Goal: Find specific page/section: Find specific page/section

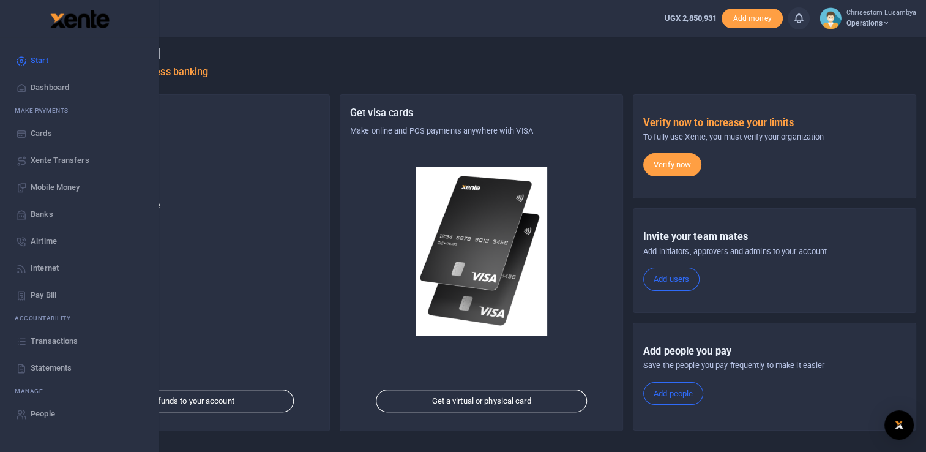
click at [66, 339] on span "Transactions" at bounding box center [54, 341] width 47 height 12
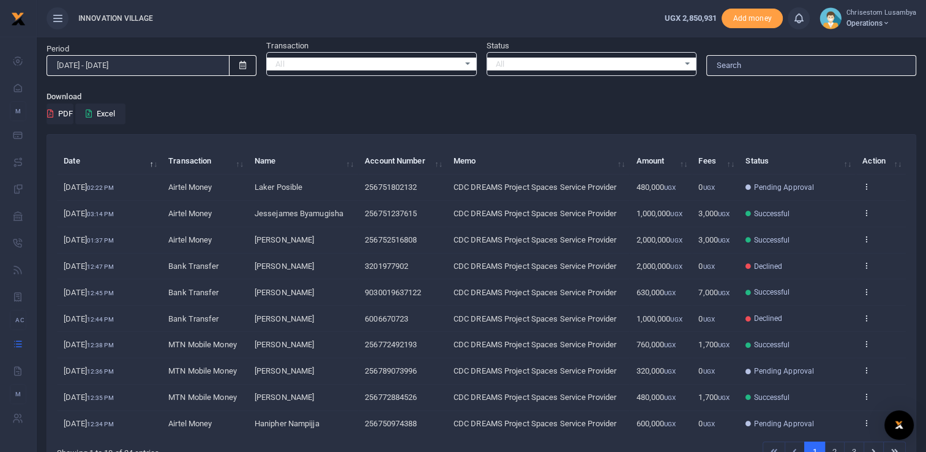
scroll to position [64, 0]
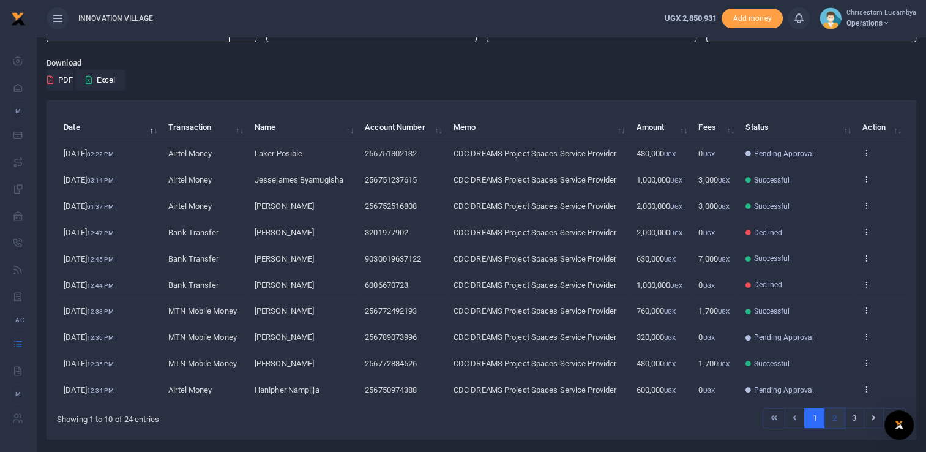
click at [838, 418] on link "2" at bounding box center [835, 418] width 20 height 21
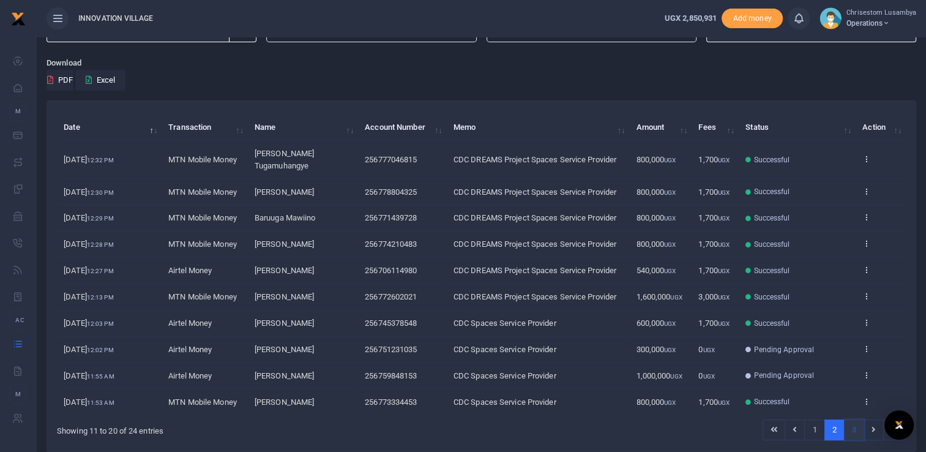
click at [860, 419] on link "3" at bounding box center [854, 429] width 20 height 21
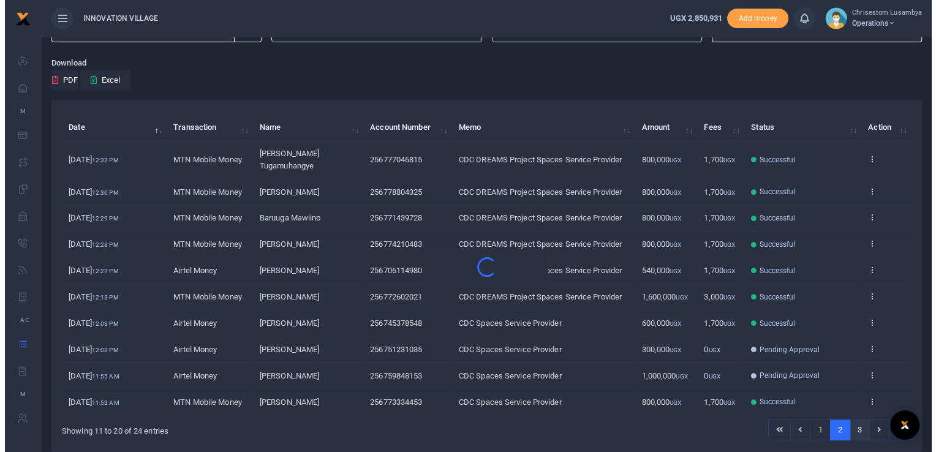
scroll to position [0, 0]
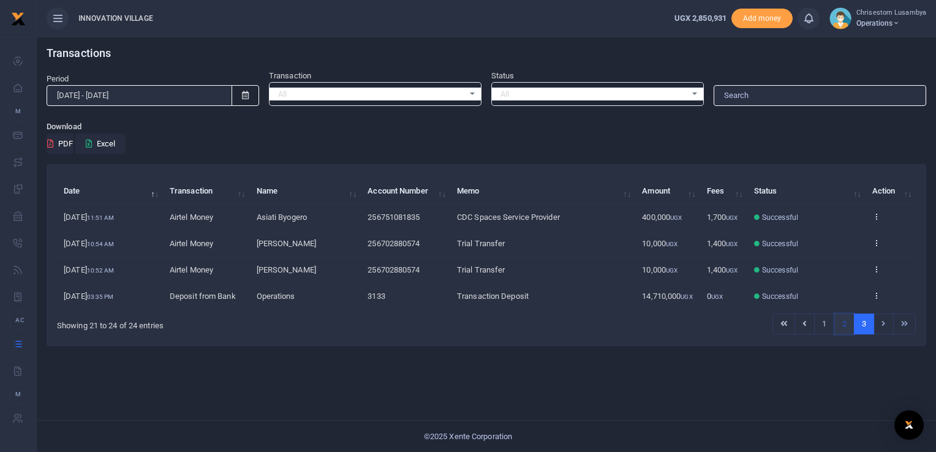
click at [847, 320] on link "2" at bounding box center [844, 324] width 20 height 21
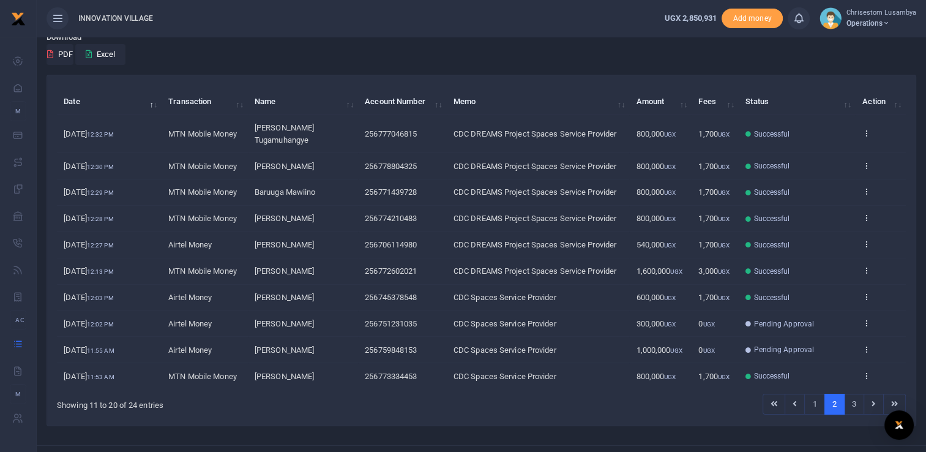
scroll to position [100, 0]
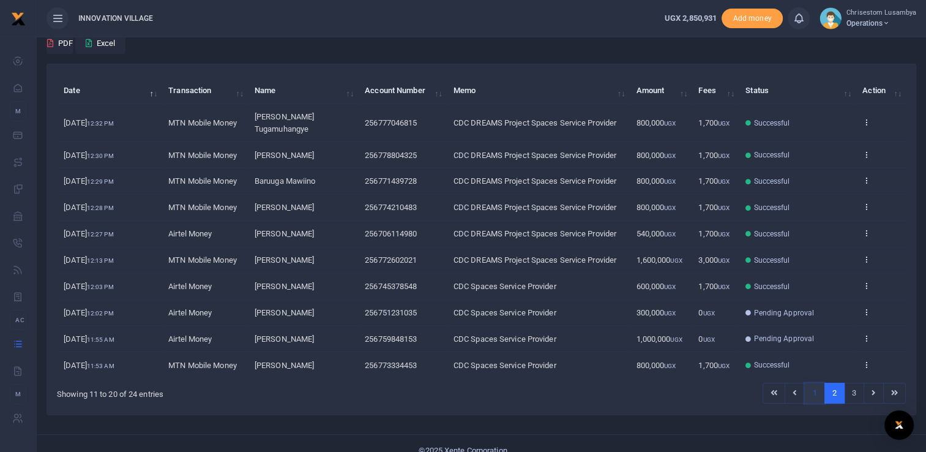
click at [811, 383] on link "1" at bounding box center [815, 393] width 20 height 21
